Goal: Task Accomplishment & Management: Use online tool/utility

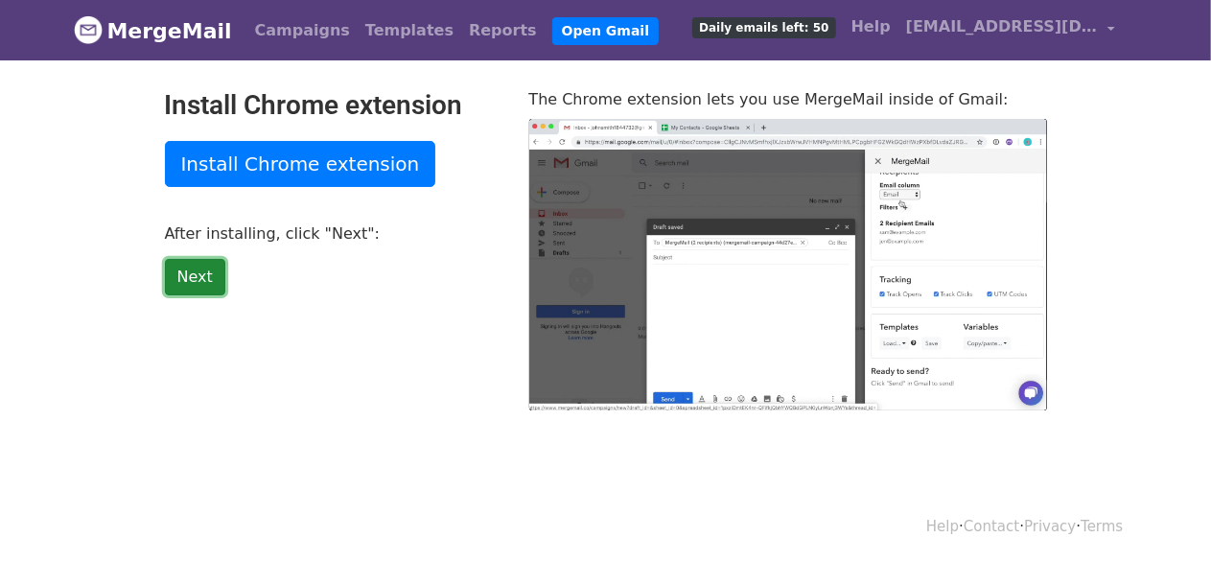
click at [200, 275] on link "Next" at bounding box center [195, 277] width 60 height 36
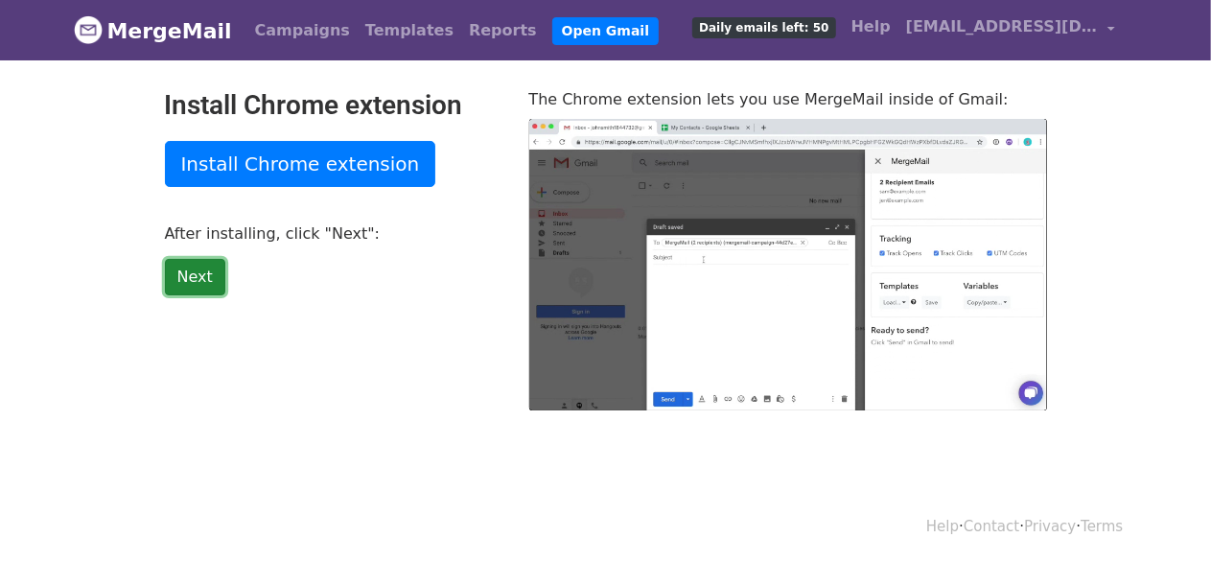
type input "13.36"
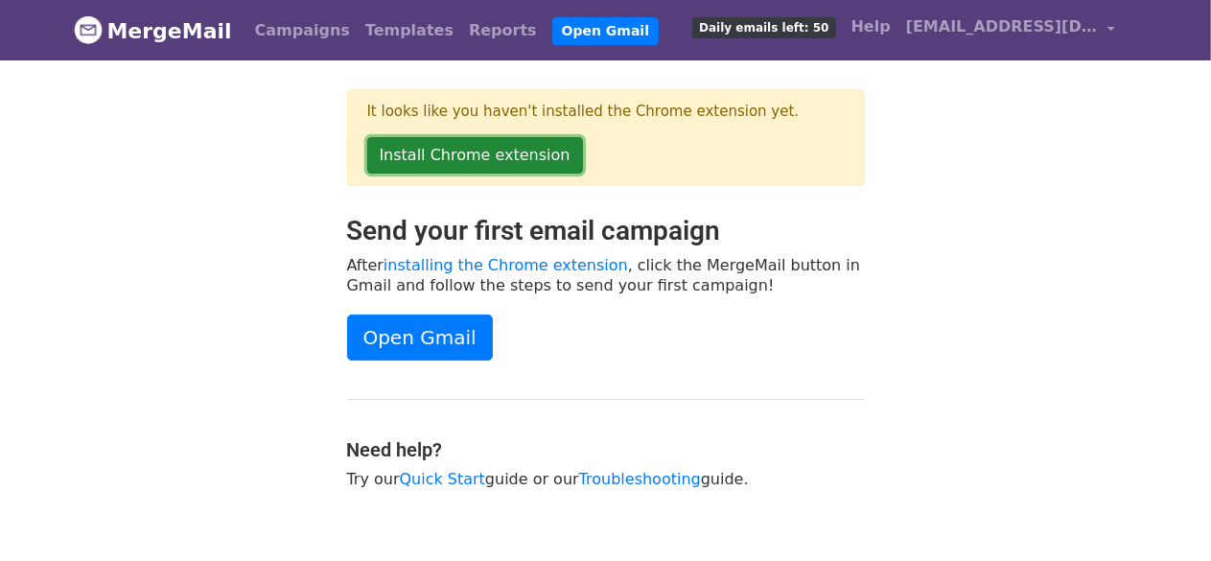
click at [476, 149] on link "Install Chrome extension" at bounding box center [475, 155] width 216 height 36
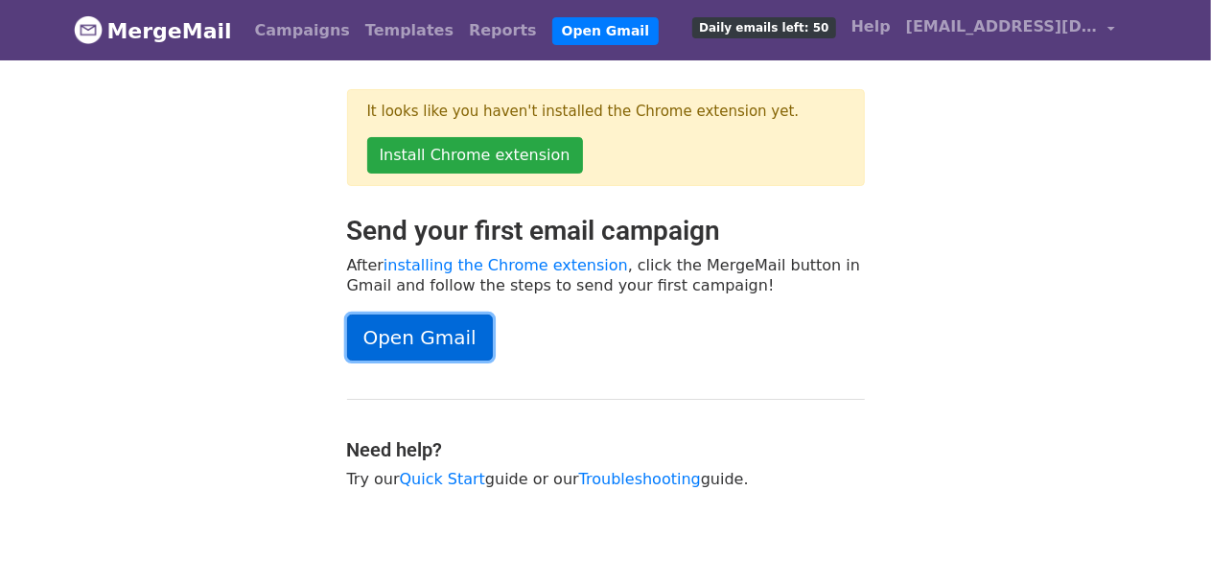
click at [386, 340] on link "Open Gmail" at bounding box center [420, 338] width 146 height 46
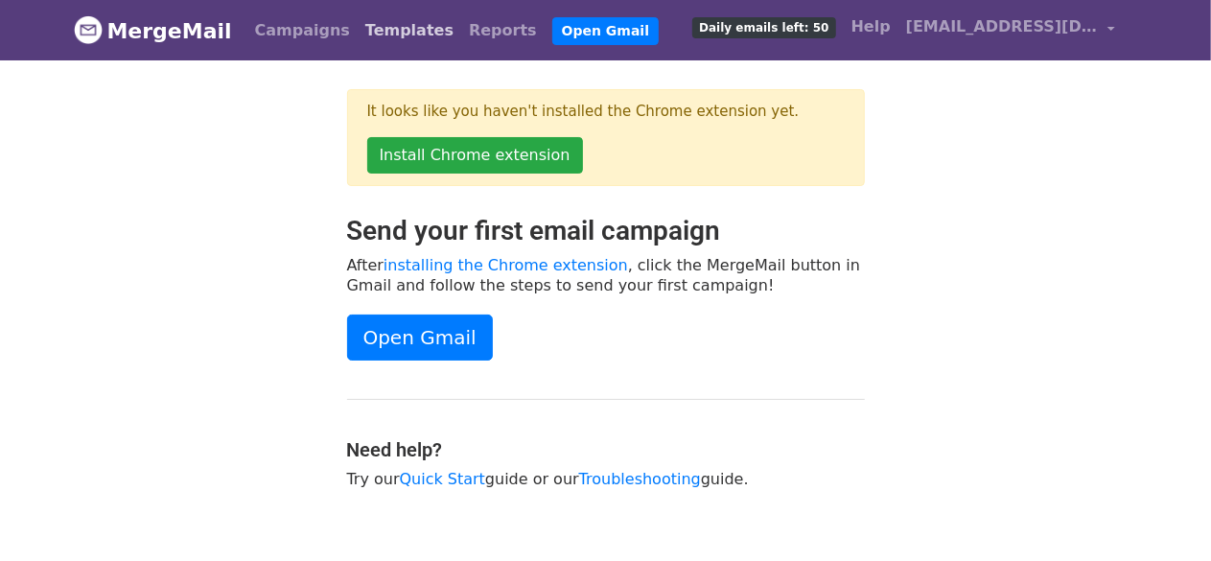
click at [360, 26] on link "Templates" at bounding box center [410, 31] width 104 height 38
click at [1003, 196] on div "It looks like you haven't installed the Chrome extension yet. Install Chrome ex…" at bounding box center [605, 152] width 1093 height 126
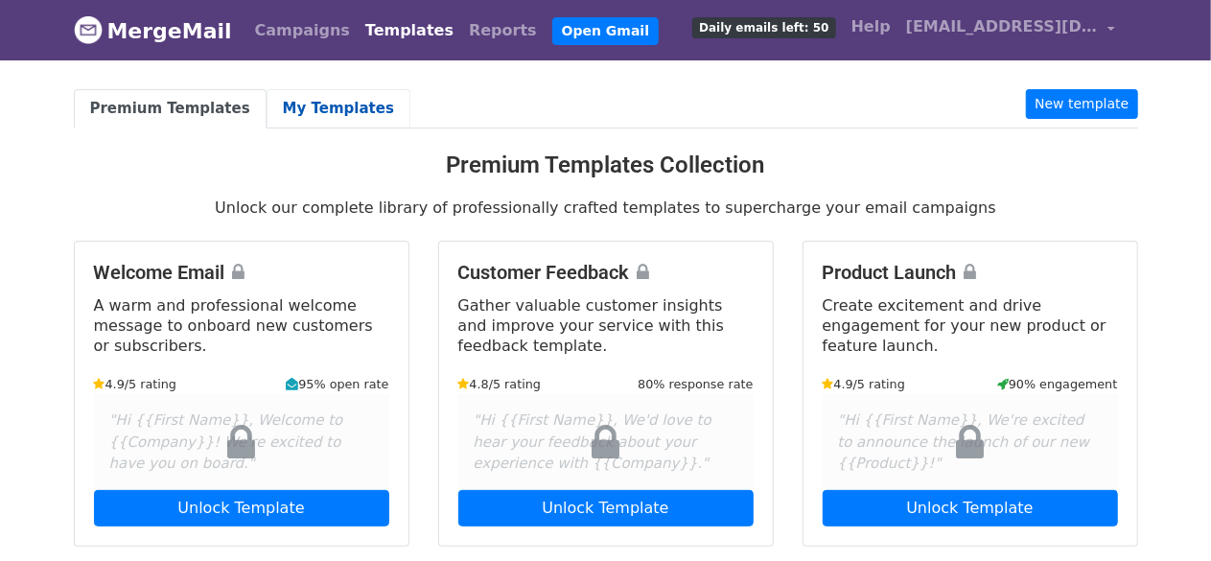
click at [293, 105] on link "My Templates" at bounding box center [339, 108] width 144 height 39
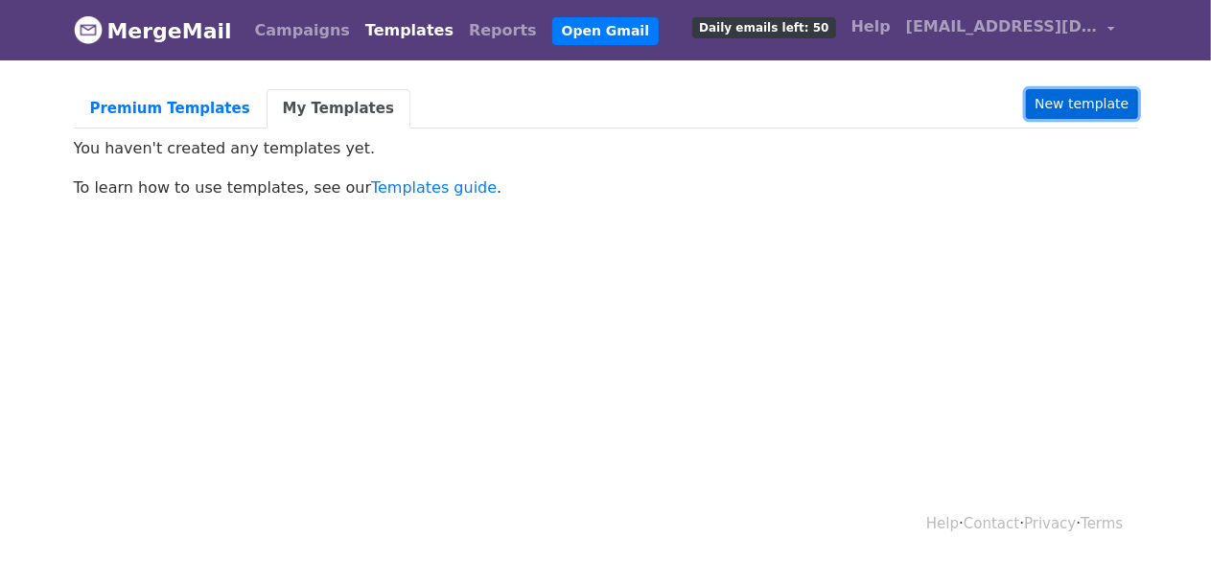
click at [1100, 107] on link "New template" at bounding box center [1081, 104] width 111 height 30
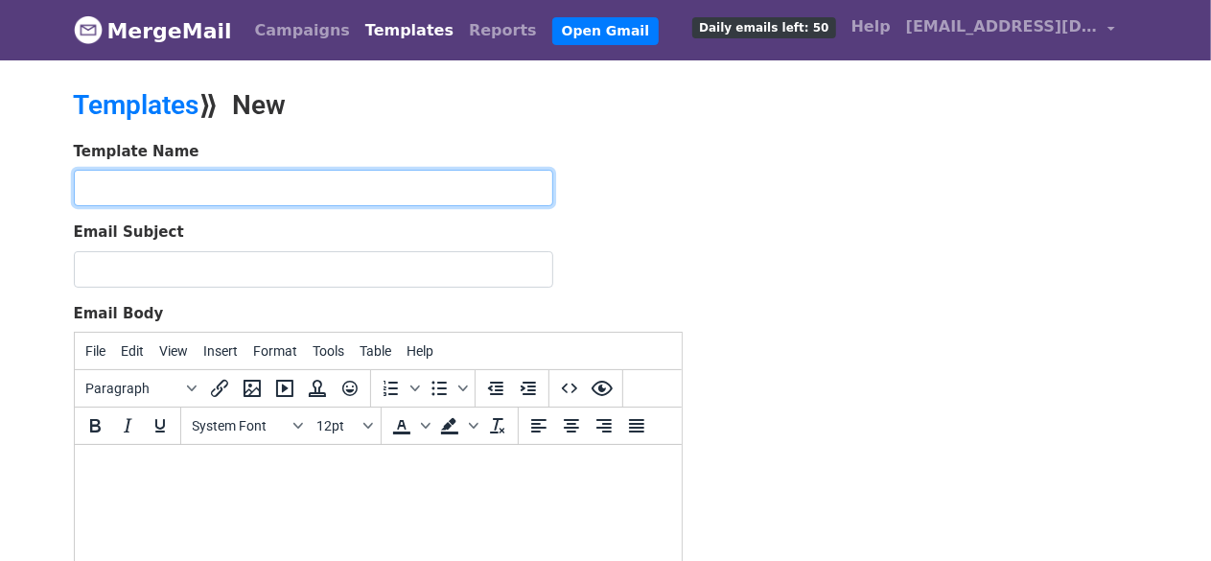
click at [262, 181] on input "text" at bounding box center [314, 188] width 480 height 36
click at [274, 179] on input "text" at bounding box center [314, 188] width 480 height 36
type input "M"
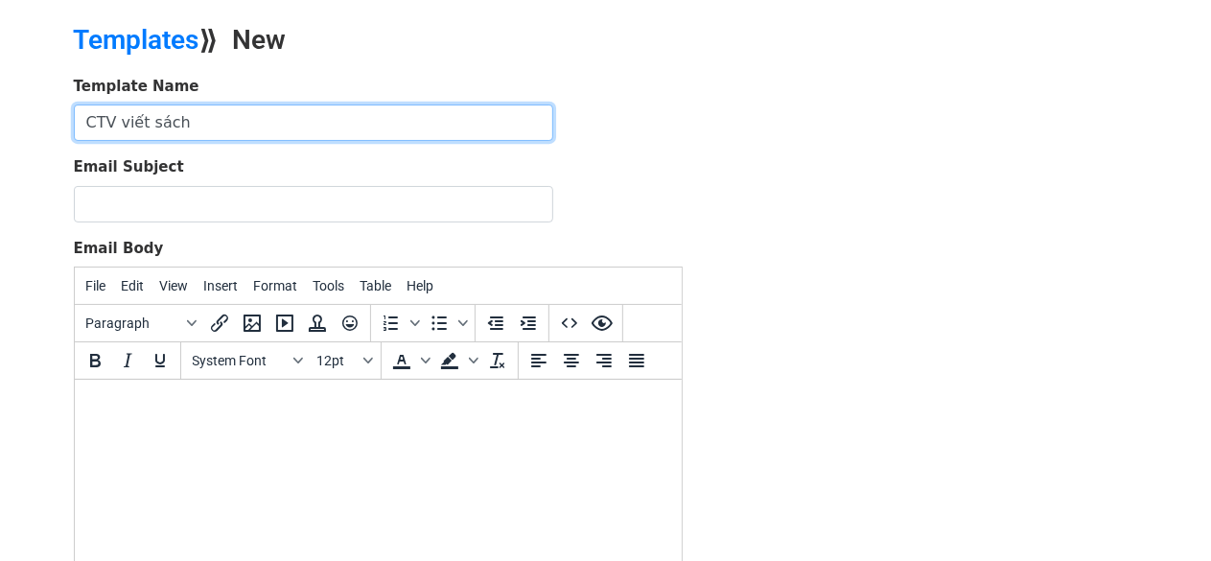
scroll to position [96, 0]
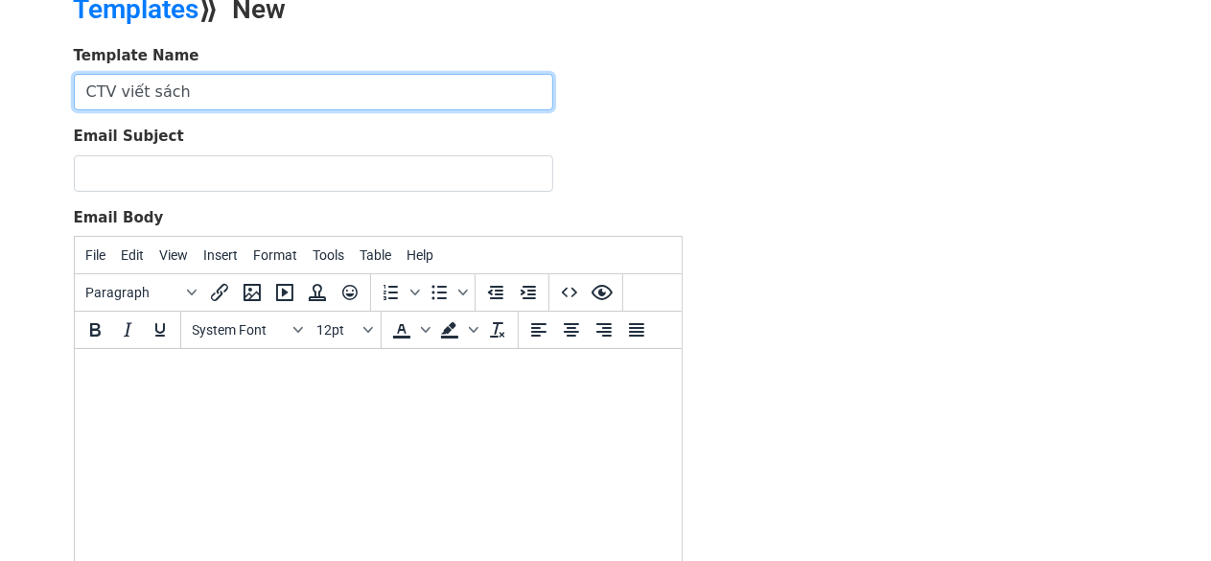
type input "CTV viết sách"
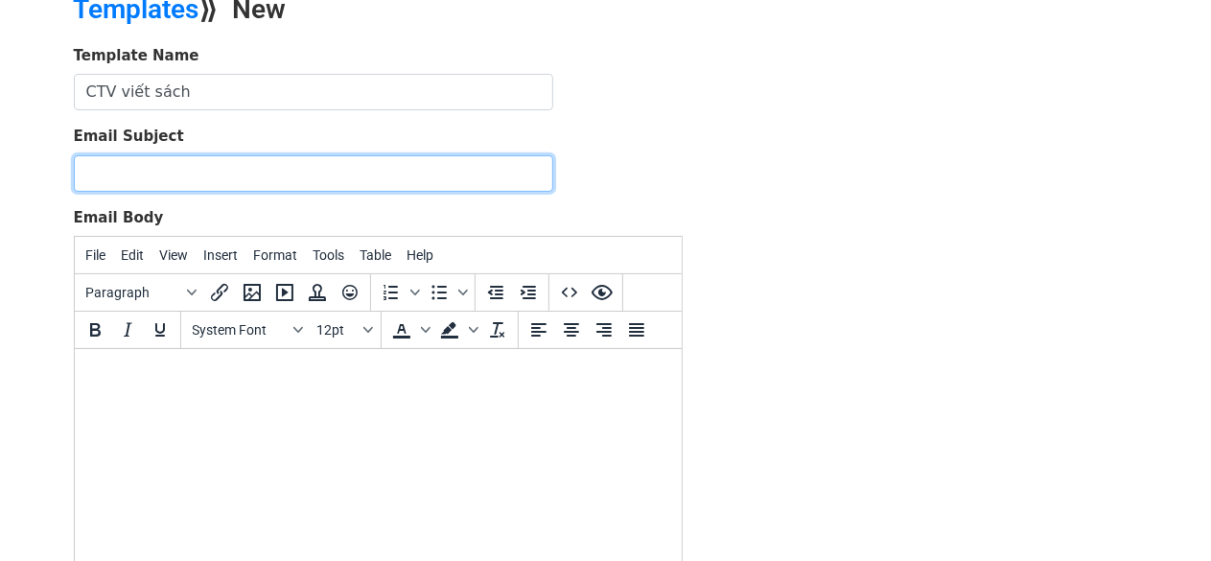
click at [244, 164] on input "Email Subject" at bounding box center [314, 173] width 480 height 36
paste input "[LANGMASTER] THƯ MỜI ỨNG TUYỂN CTV VIẾT SÁCH - FREELANCER"
type input "[LANGMASTER] THƯ MỜI ỨNG TUYỂN CTV VIẾT SÁCH - FREELANCER"
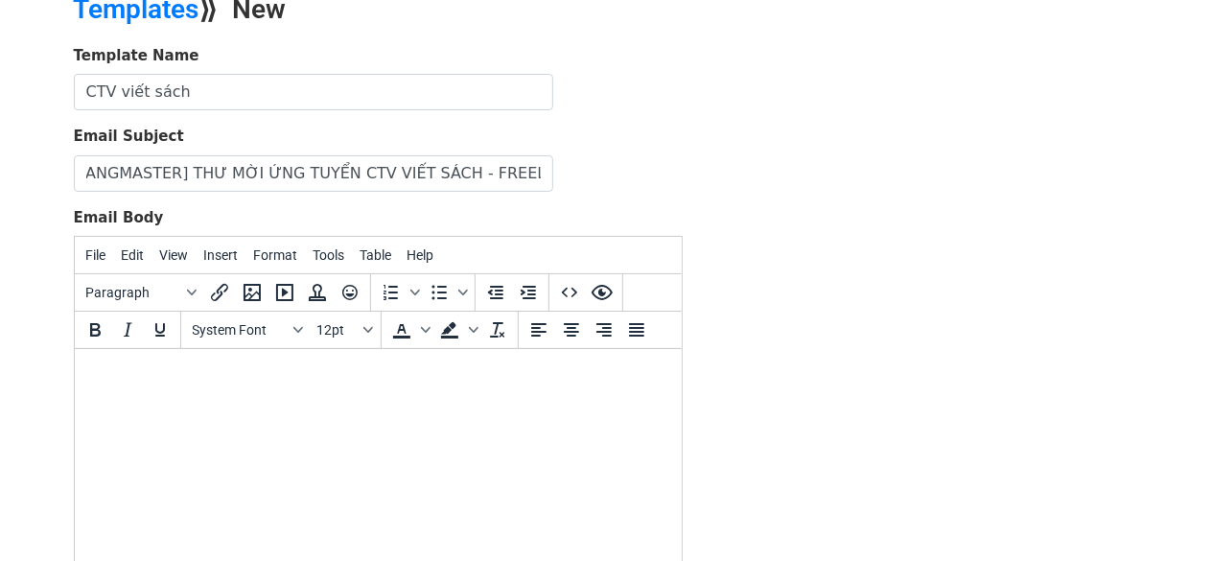
scroll to position [0, 0]
click at [222, 395] on html at bounding box center [377, 375] width 607 height 52
paste body
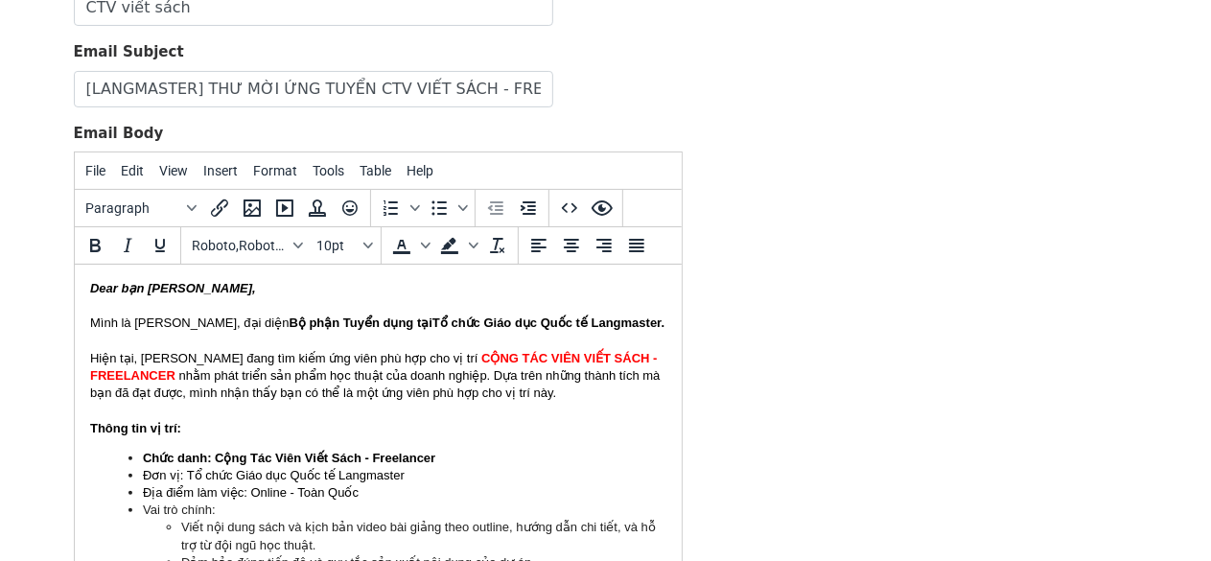
click at [248, 292] on icon "Dear bạn Trần Cúc Phương," at bounding box center [172, 288] width 166 height 14
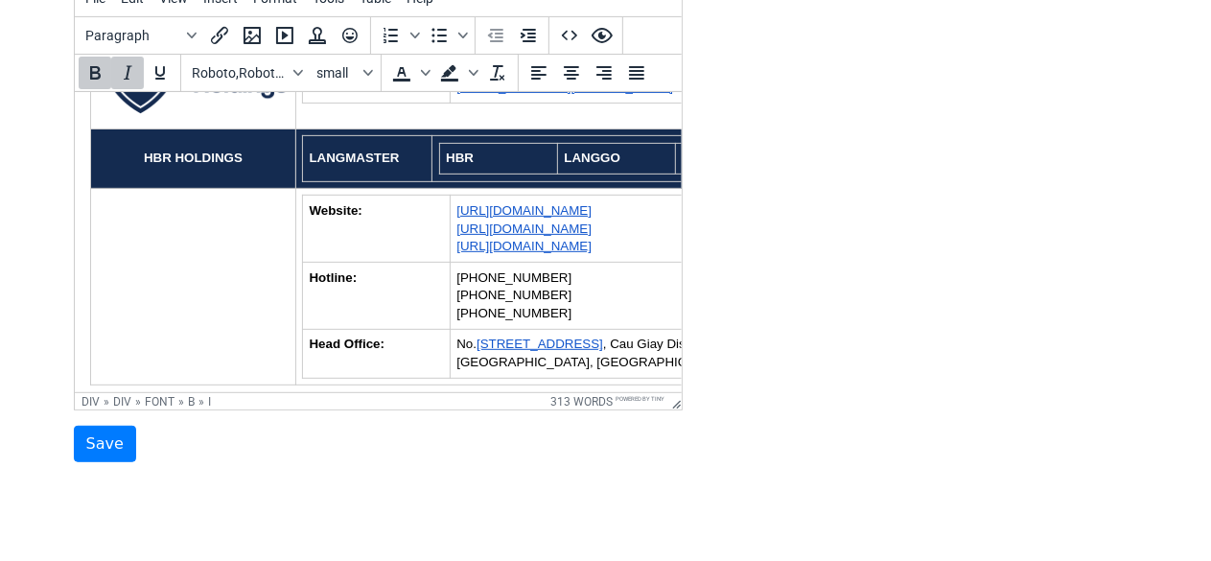
scroll to position [406, 0]
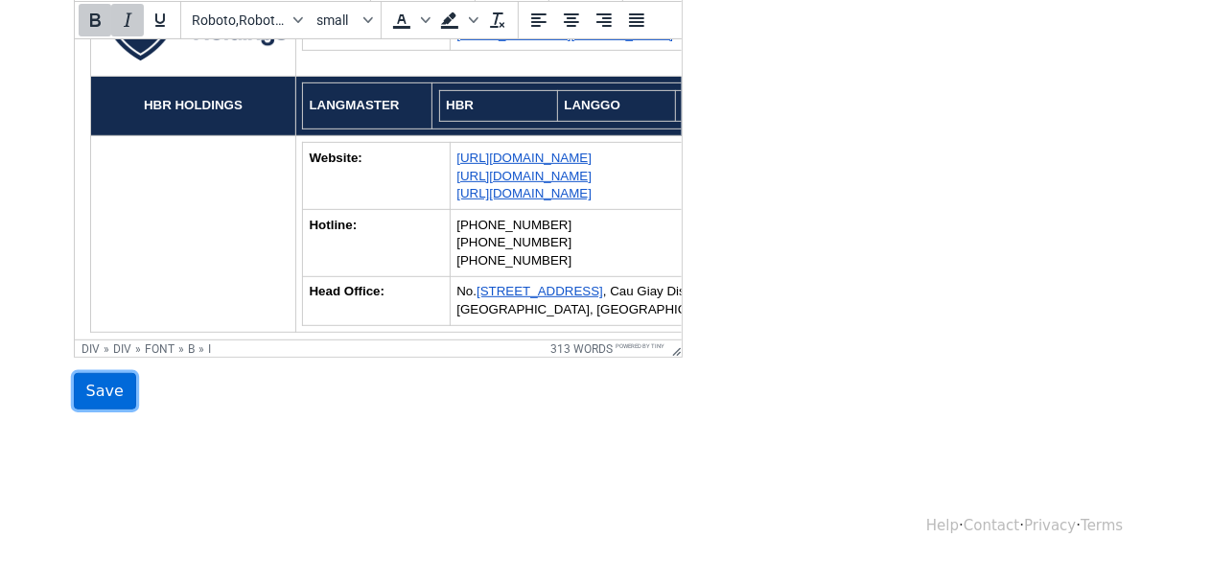
click at [104, 391] on input "Save" at bounding box center [105, 391] width 62 height 36
